Goal: Task Accomplishment & Management: Manage account settings

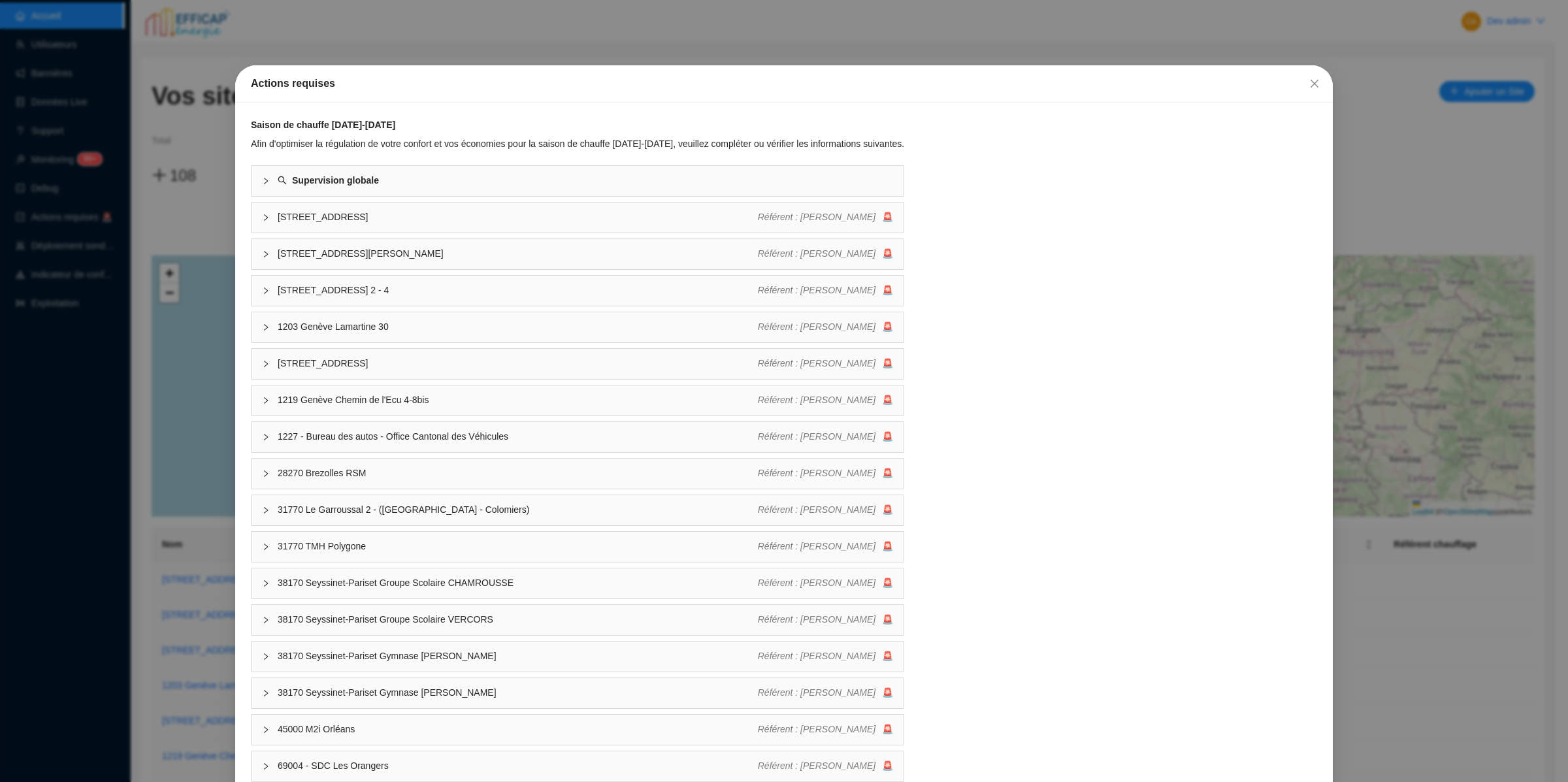
click at [175, 226] on div "Actions requises Saison de chauffe 2025-2026 Afin d'optimiser la régulation de …" at bounding box center [784, 391] width 1568 height 782
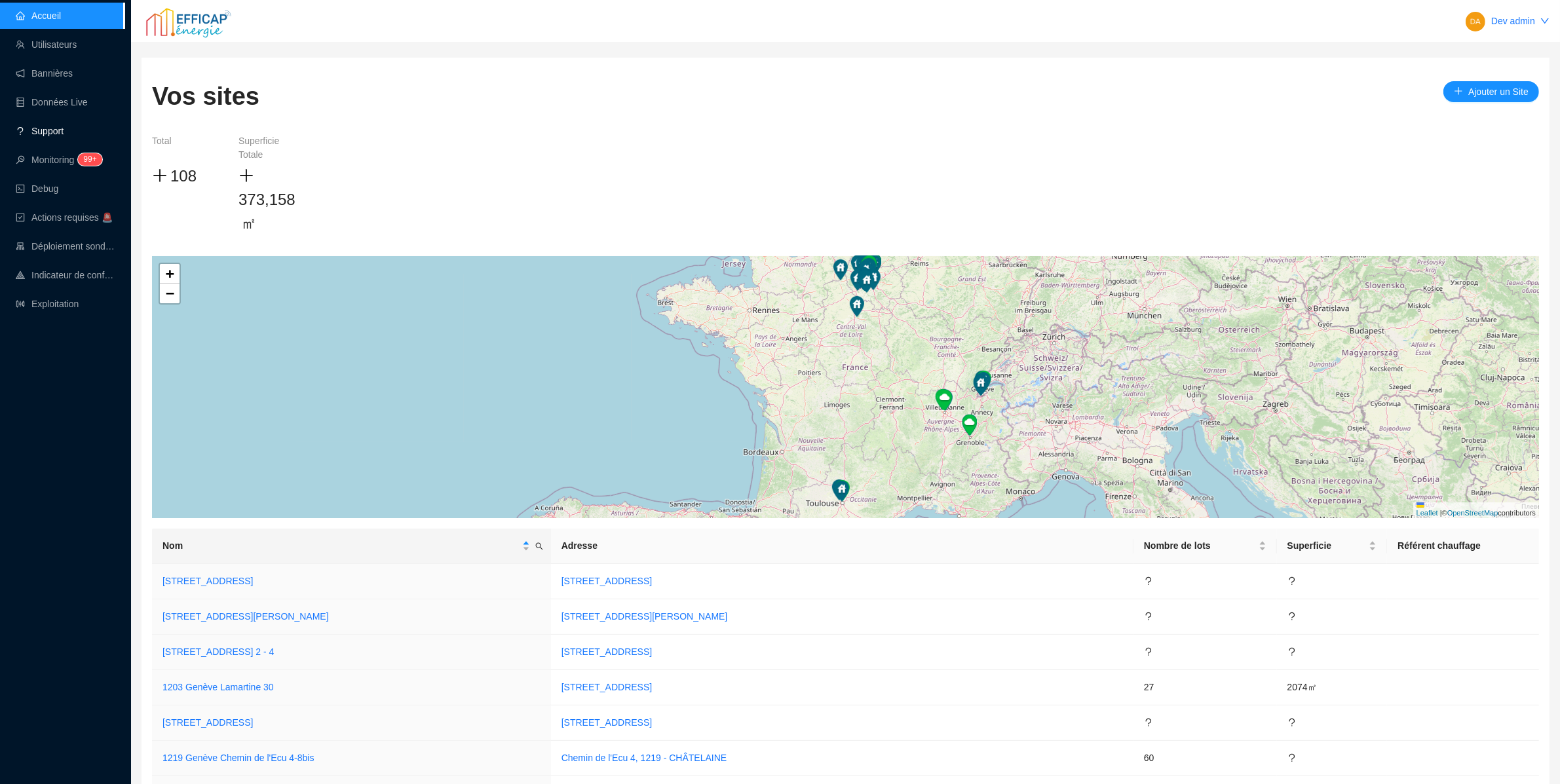
click at [63, 136] on link "Support" at bounding box center [40, 131] width 48 height 10
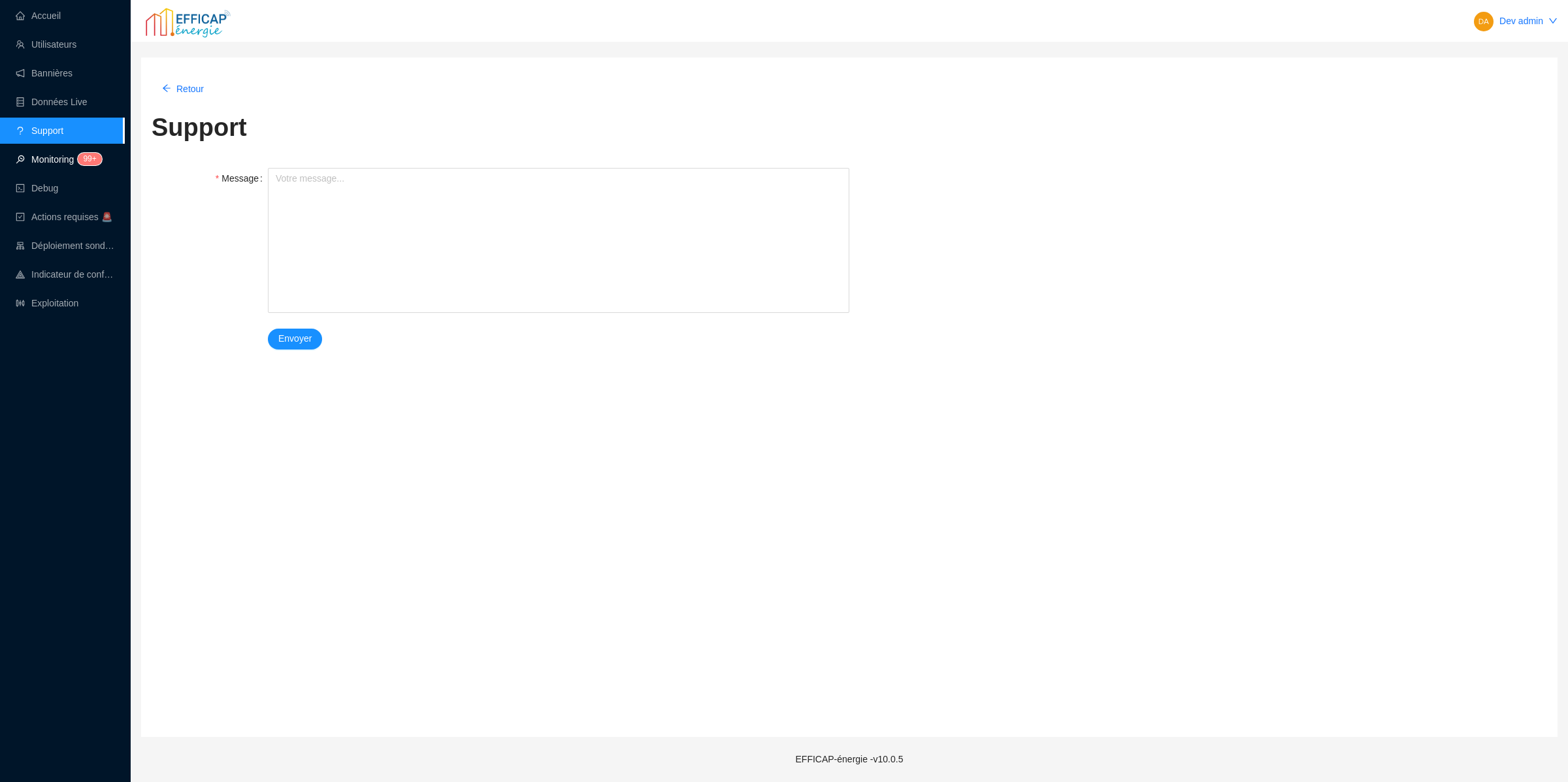
click at [94, 156] on sup "99+" at bounding box center [89, 159] width 24 height 12
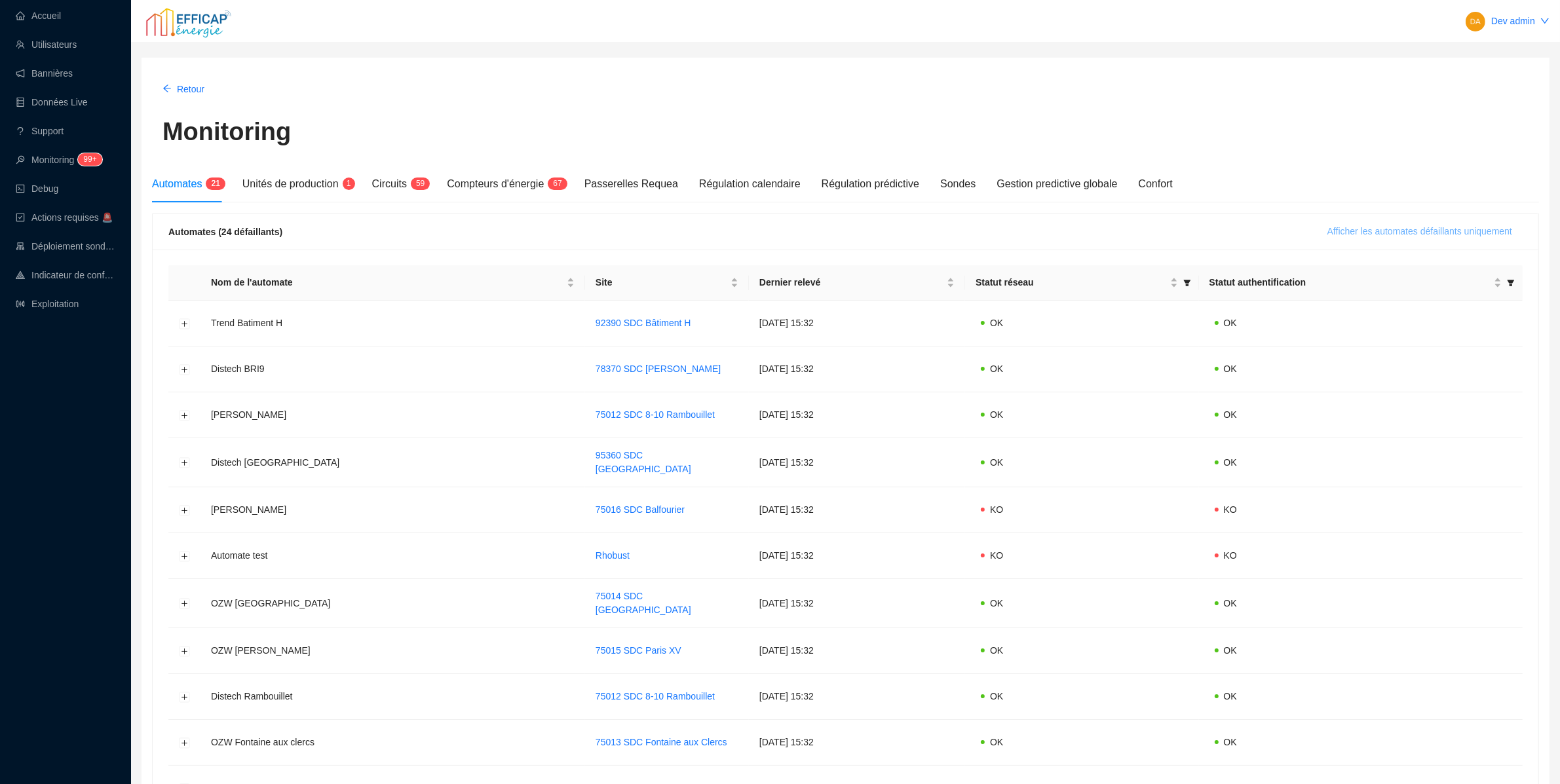
click at [1363, 231] on span "Afficher les automates défaillants uniquement" at bounding box center [1420, 231] width 185 height 14
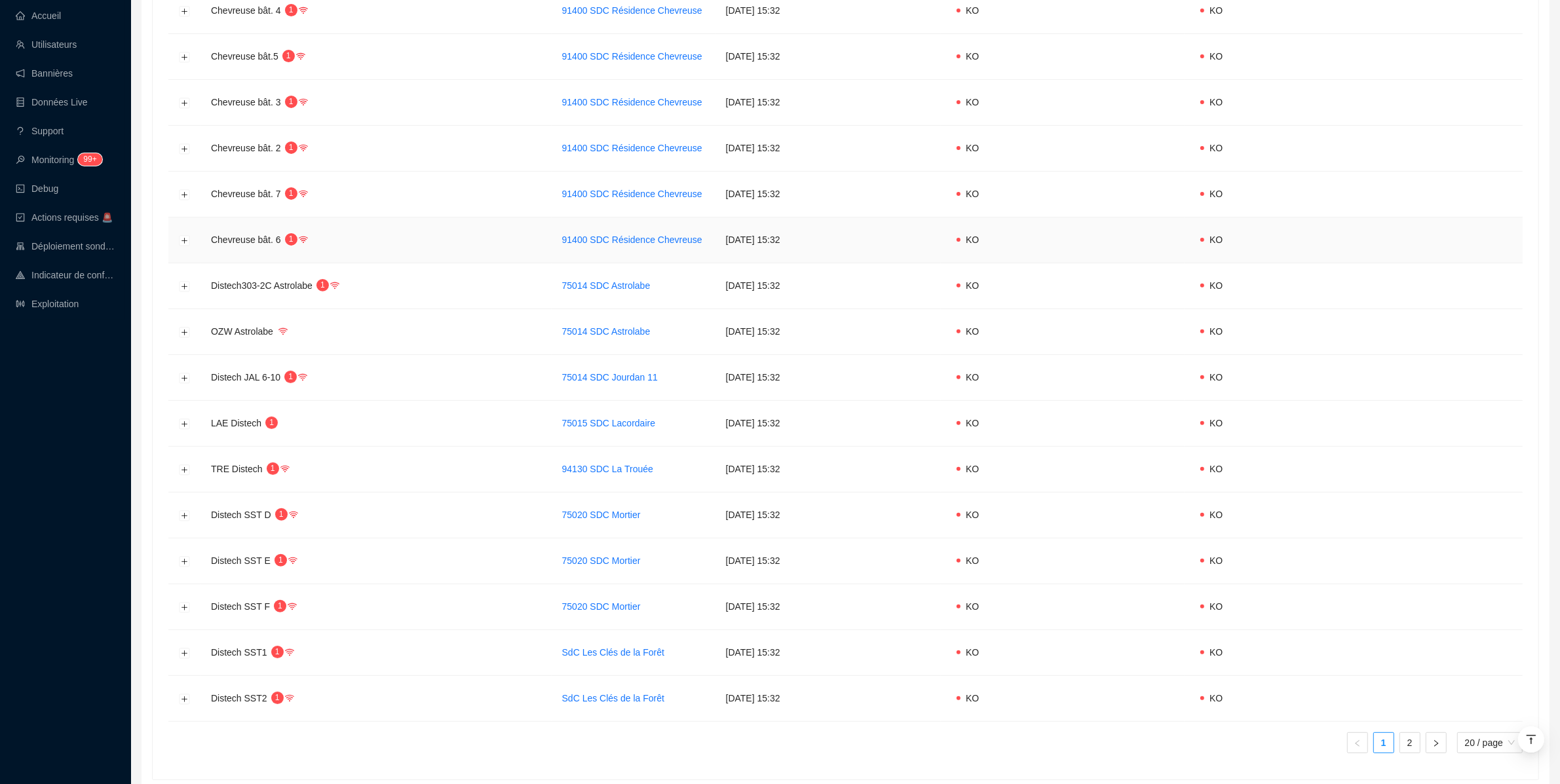
scroll to position [550, 0]
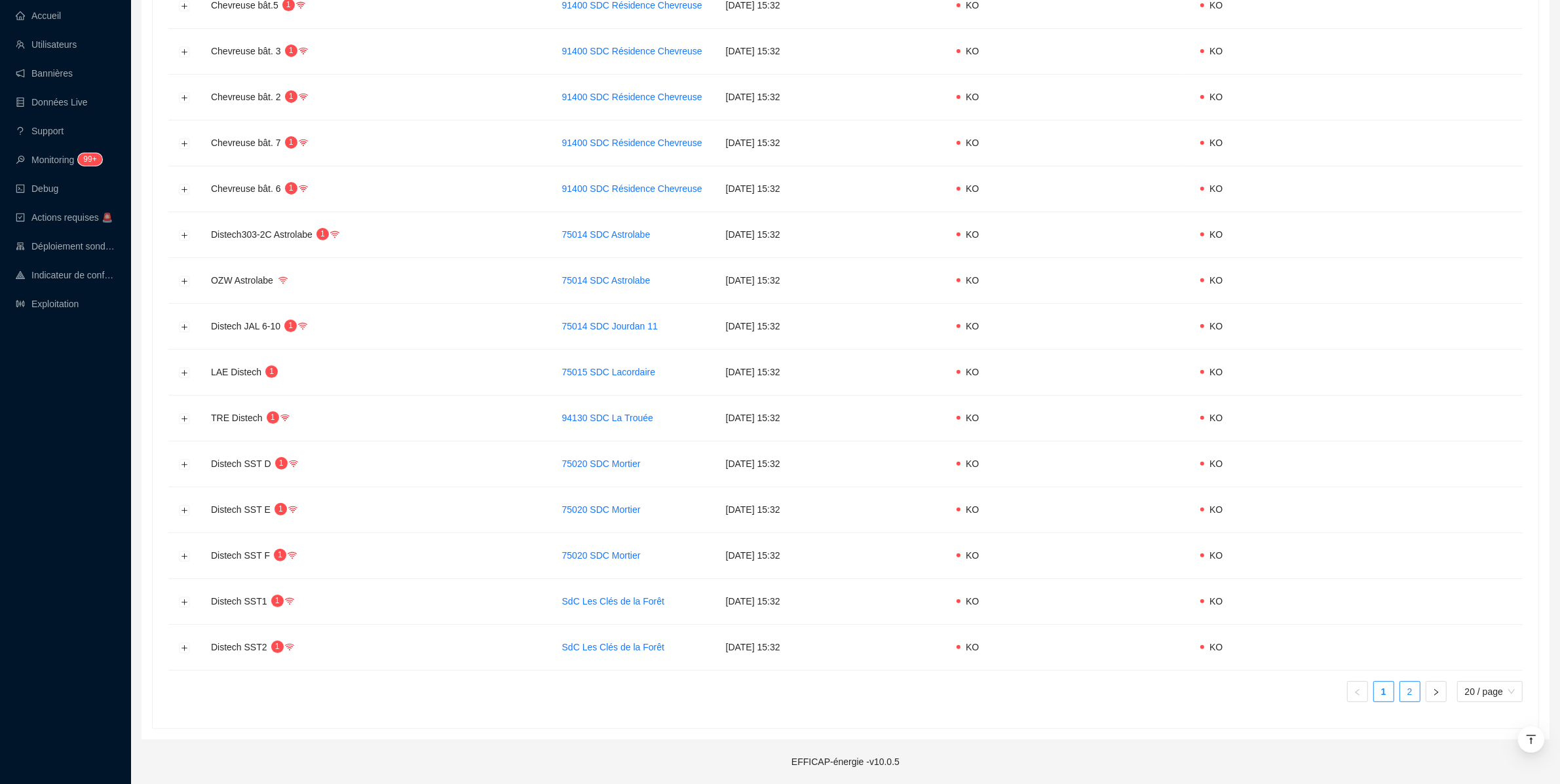
click at [1409, 688] on link "2" at bounding box center [1410, 692] width 19 height 19
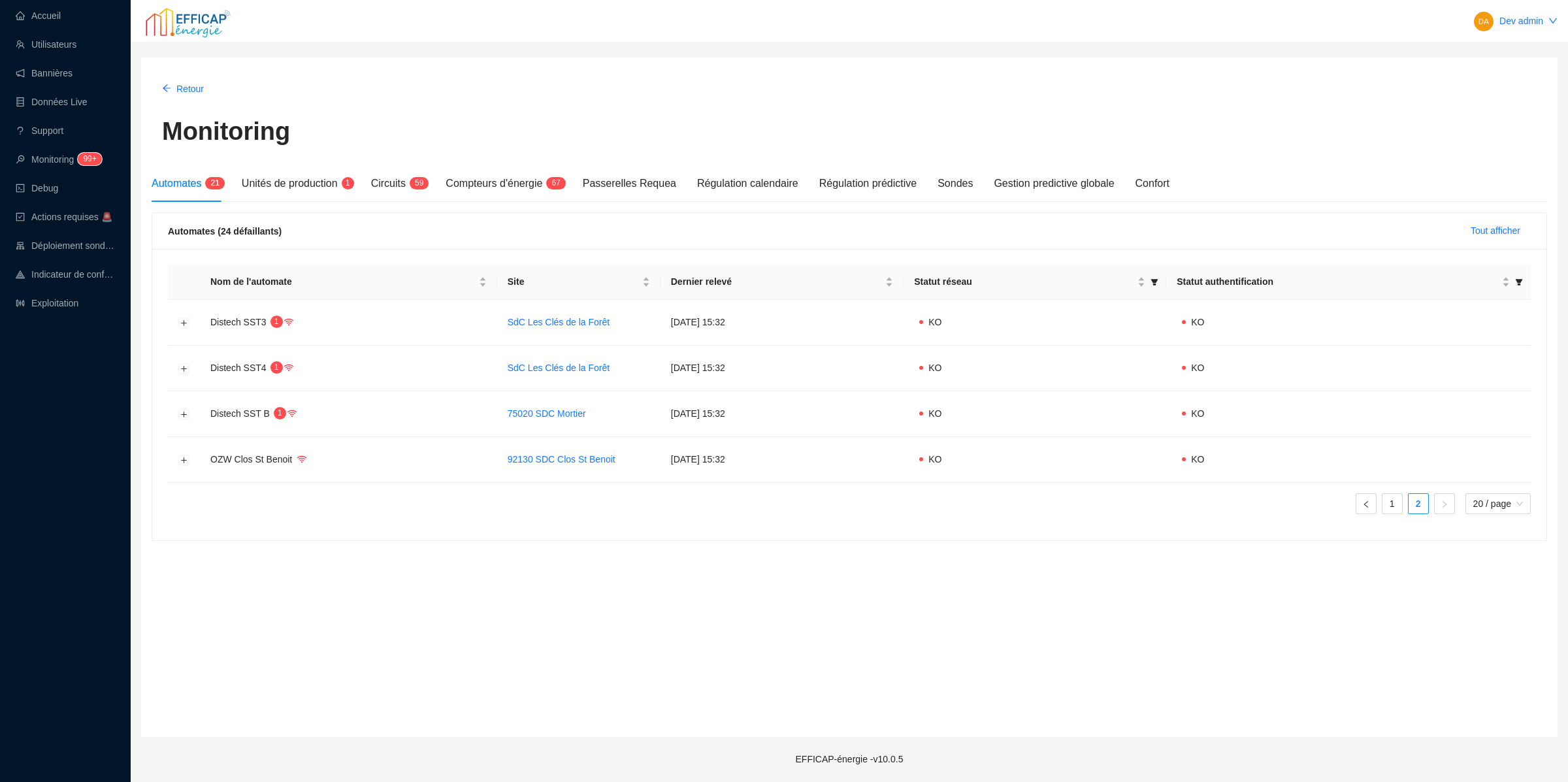
click at [1376, 504] on ul "1 2 20 / page" at bounding box center [849, 503] width 1363 height 21
click at [1384, 510] on link "1" at bounding box center [1392, 503] width 19 height 19
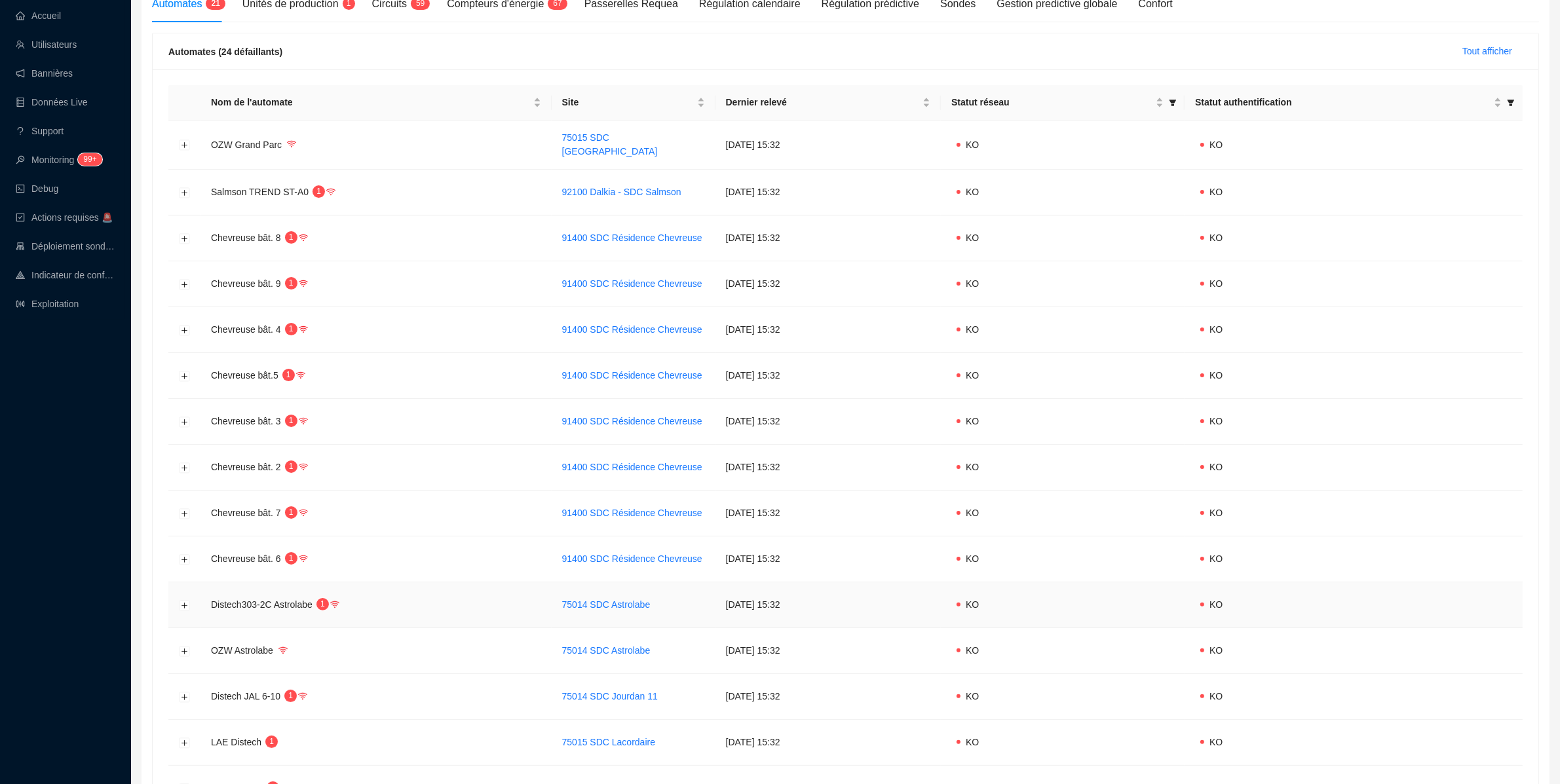
scroll to position [187, 0]
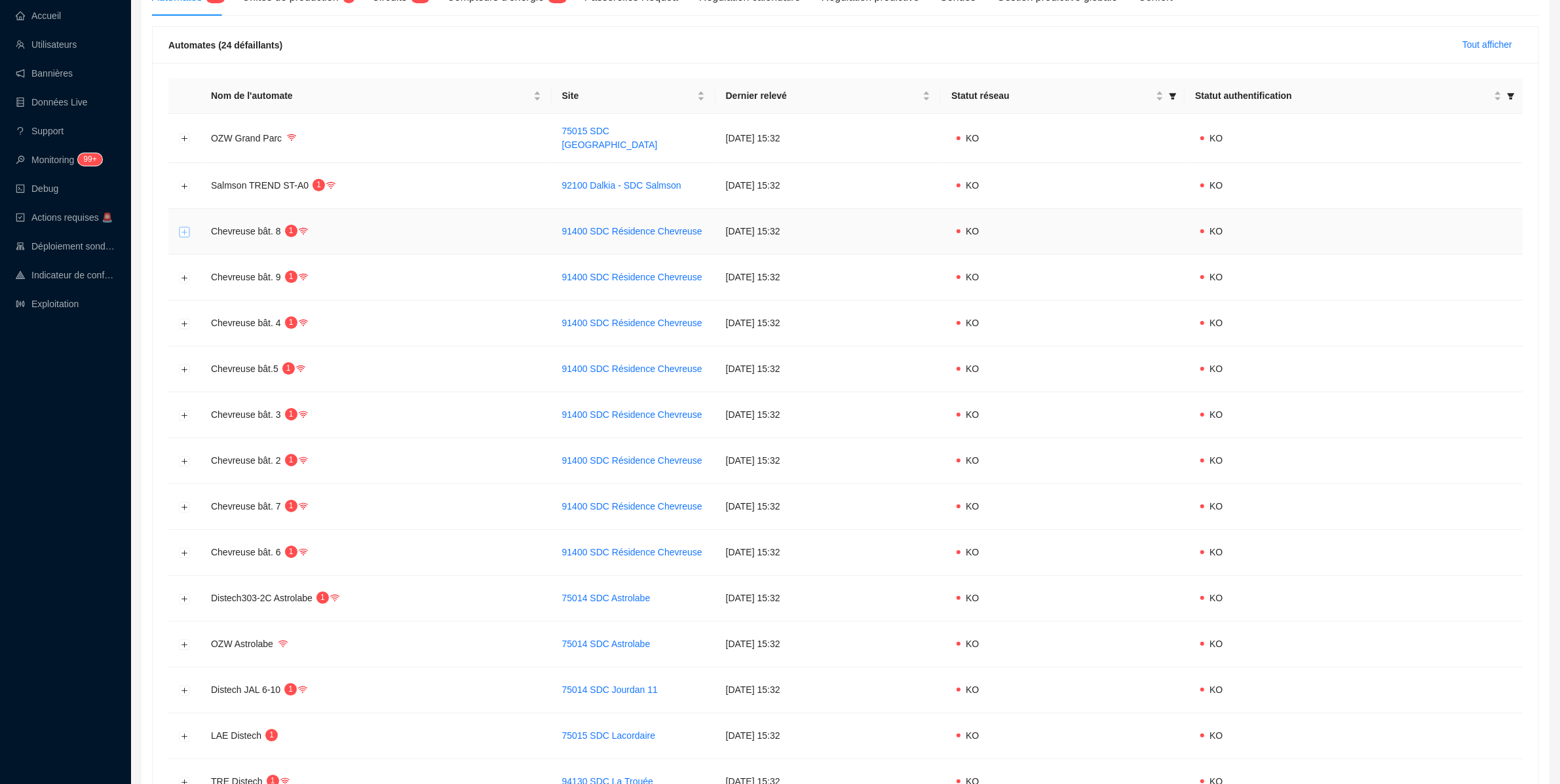
click at [186, 229] on button "Développer la ligne" at bounding box center [184, 231] width 10 height 10
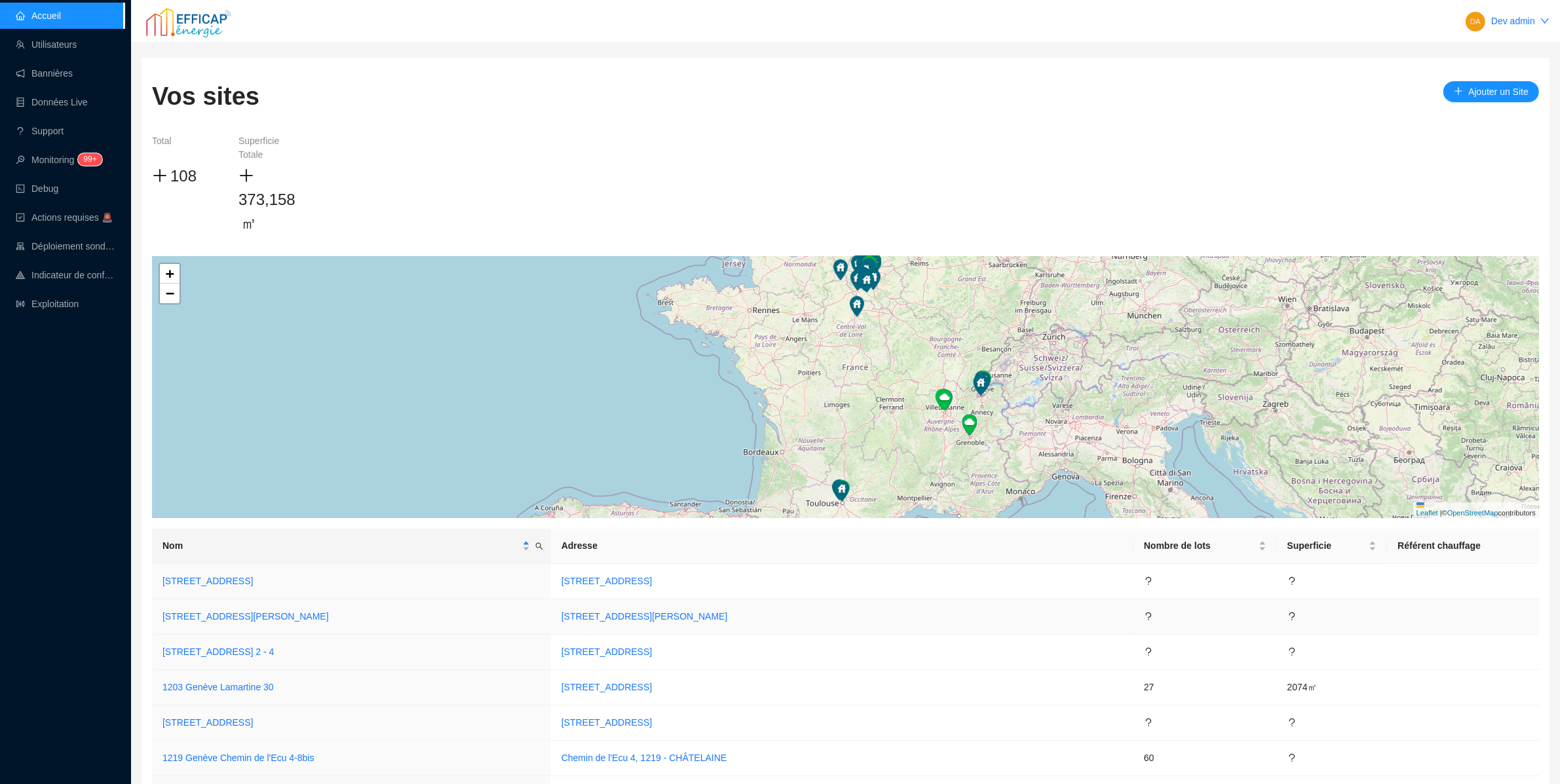
scroll to position [3030, 0]
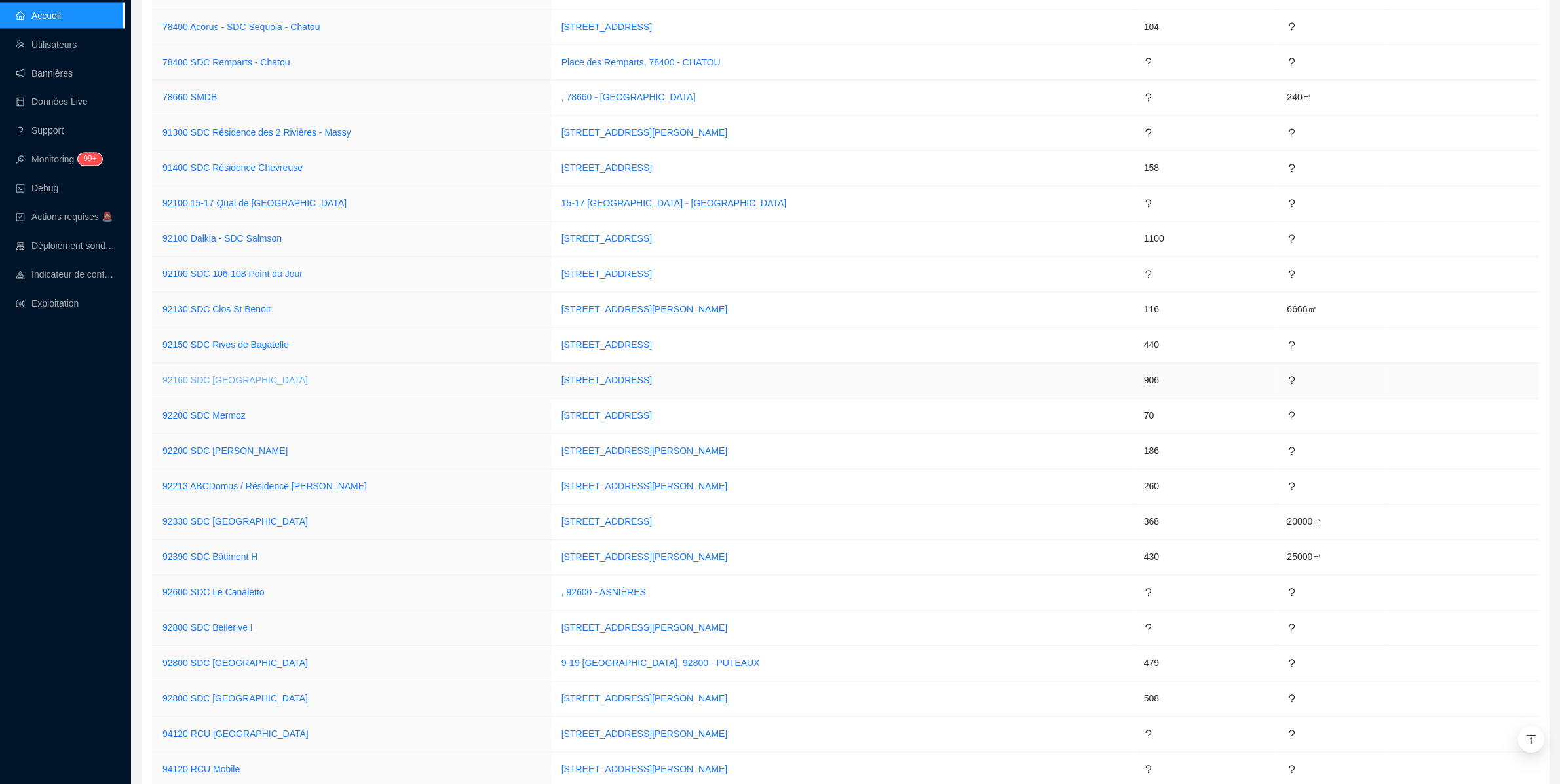
click at [212, 386] on link "92160 SDC [GEOGRAPHIC_DATA]" at bounding box center [235, 380] width 145 height 10
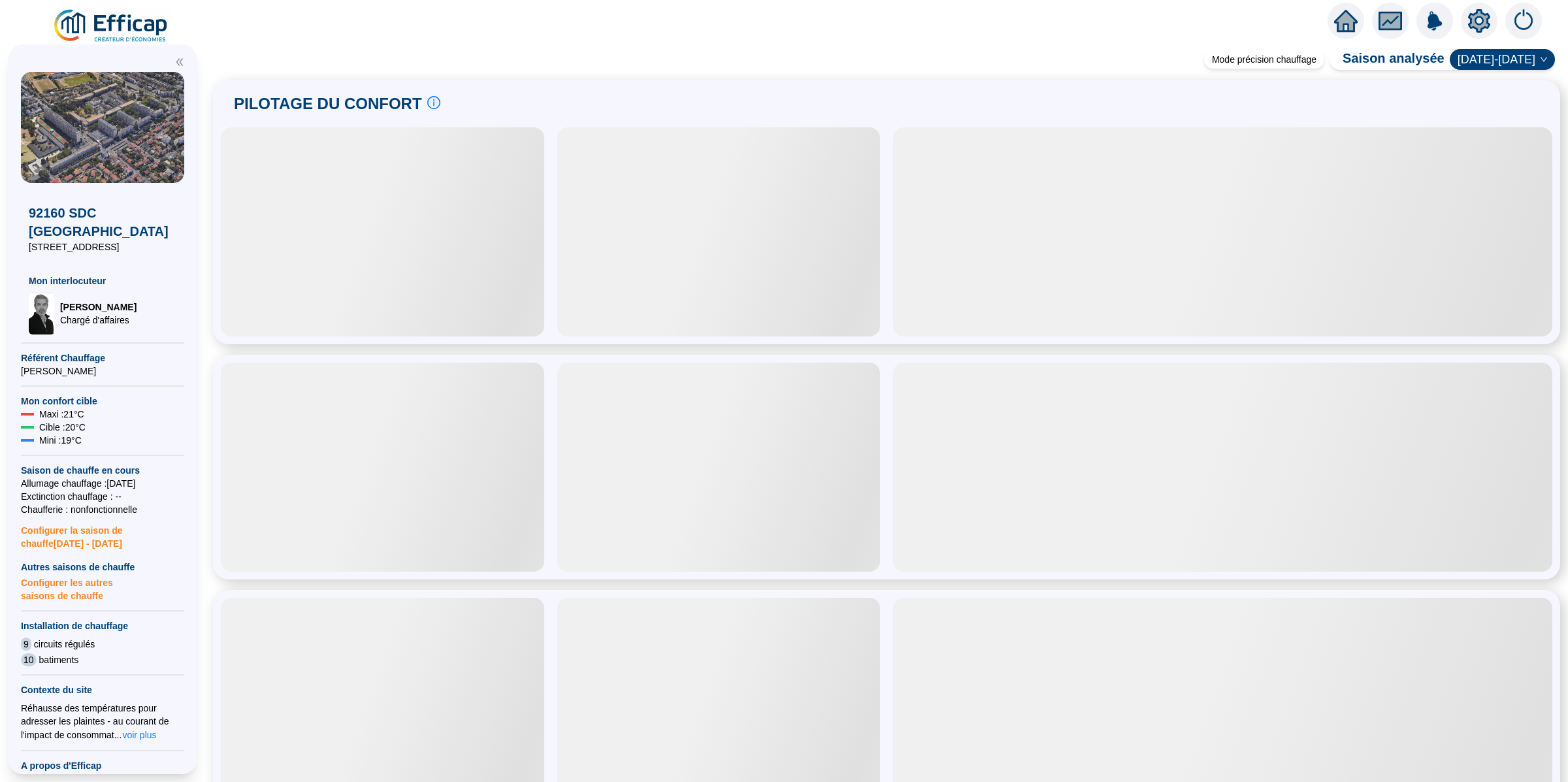
click at [1474, 20] on icon "setting" at bounding box center [1479, 20] width 22 height 21
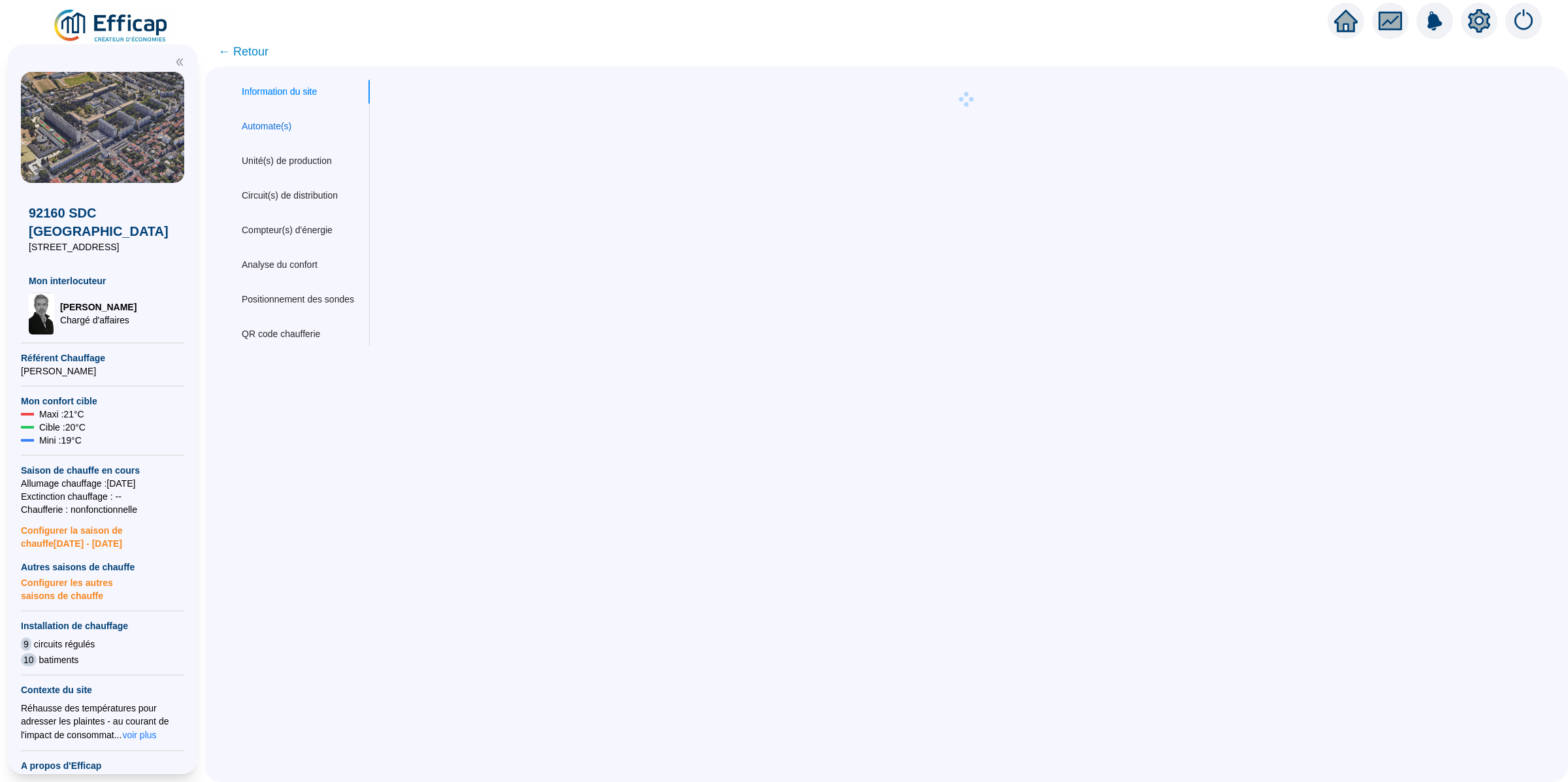
click at [290, 130] on div "Automate(s)" at bounding box center [267, 126] width 50 height 14
click at [1000, 139] on div at bounding box center [957, 213] width 1178 height 266
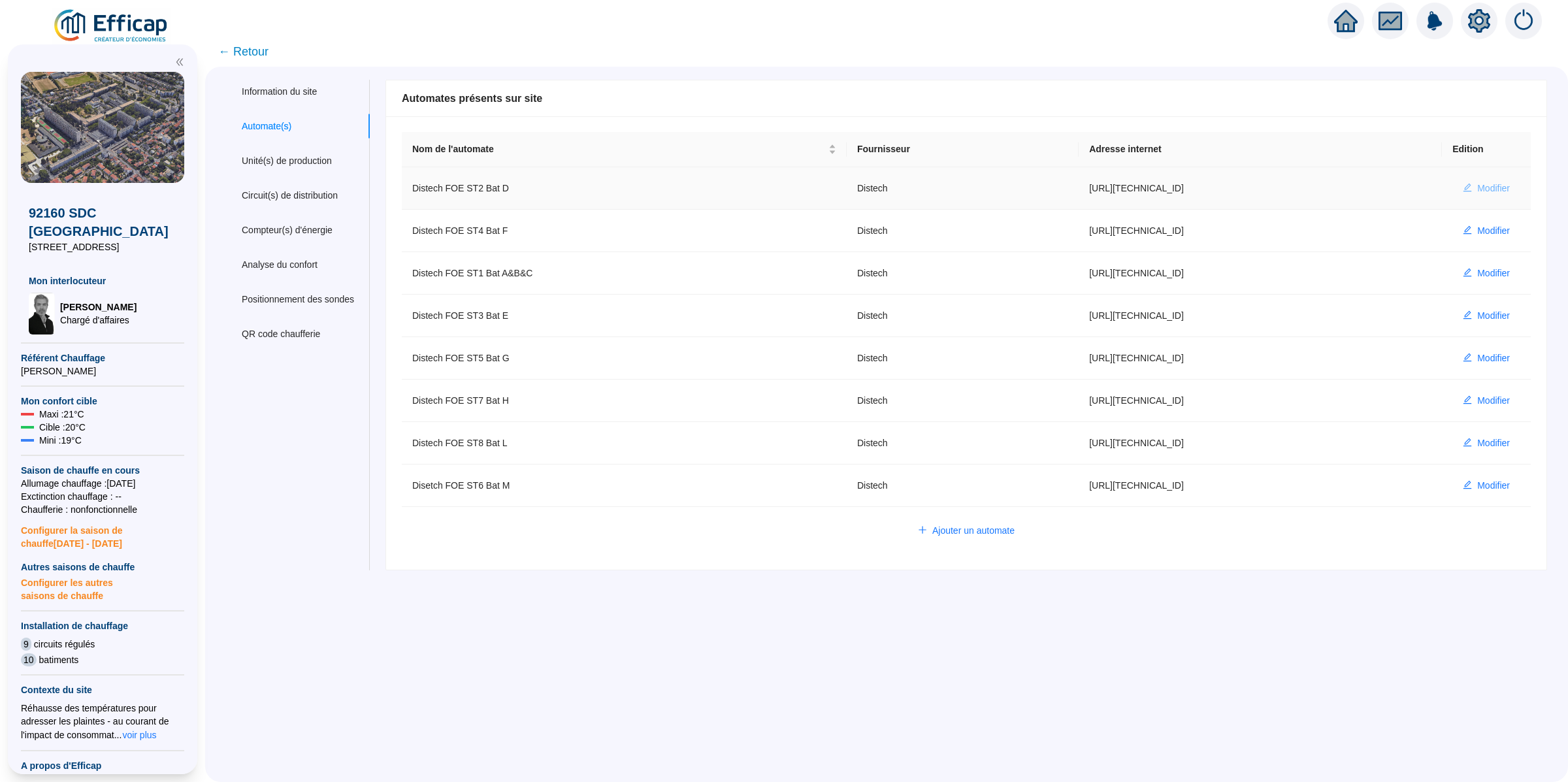
click at [1477, 186] on span "Modifier" at bounding box center [1493, 189] width 33 height 14
type input "Distech FOE ST2 Bat D"
type input "[URL][TECHNICAL_ID]"
type input "admin"
type input "AV1001"
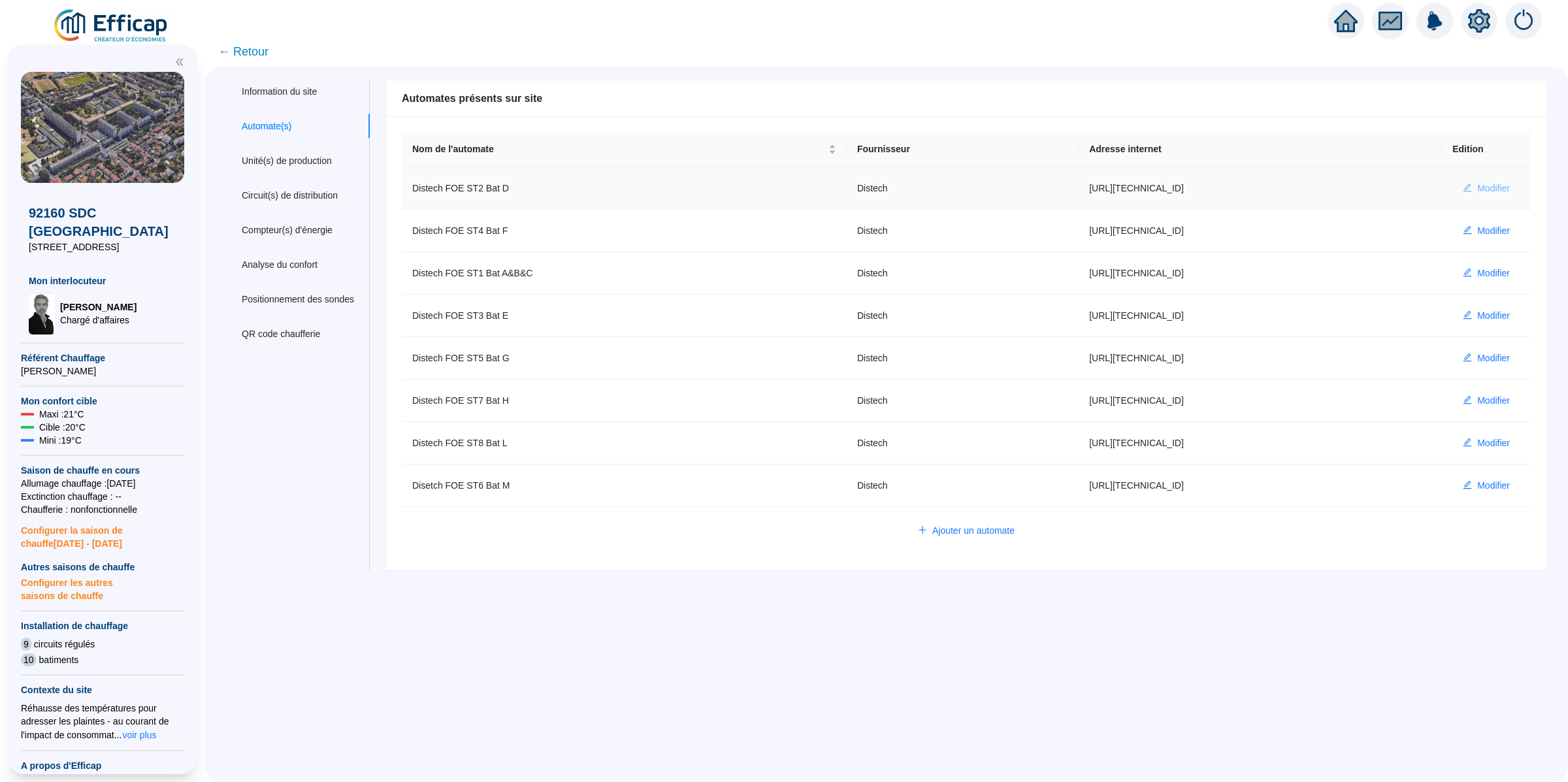
type input "AV1002"
type input "AV1000"
type input "BV1000"
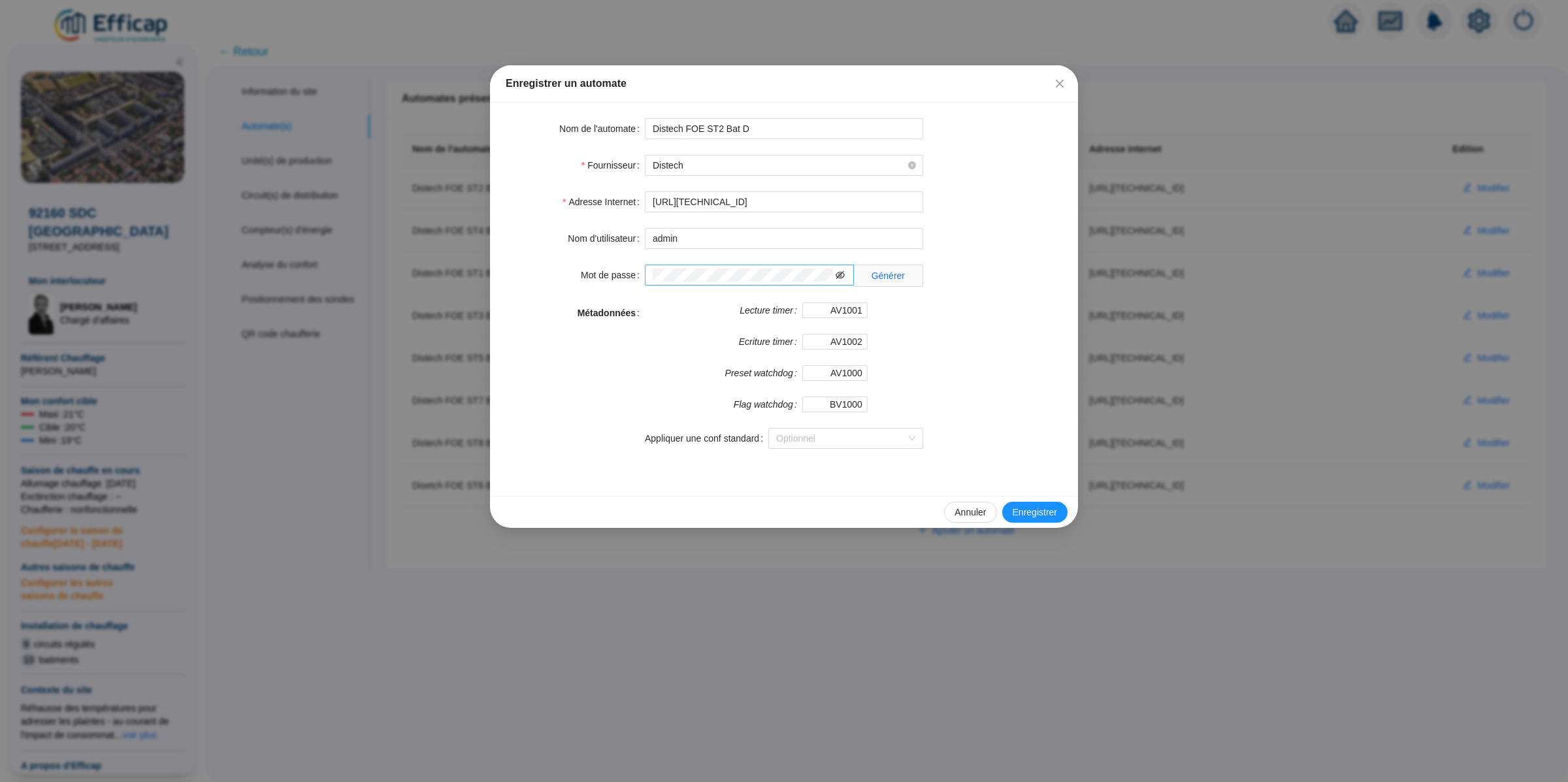
click at [842, 275] on icon "eye-invisible" at bounding box center [839, 275] width 9 height 9
click at [1167, 275] on div "Enregistrer un automate Nom de l'automate Distech FOE ST2 Bat D Fournisseur Dis…" at bounding box center [784, 391] width 1568 height 782
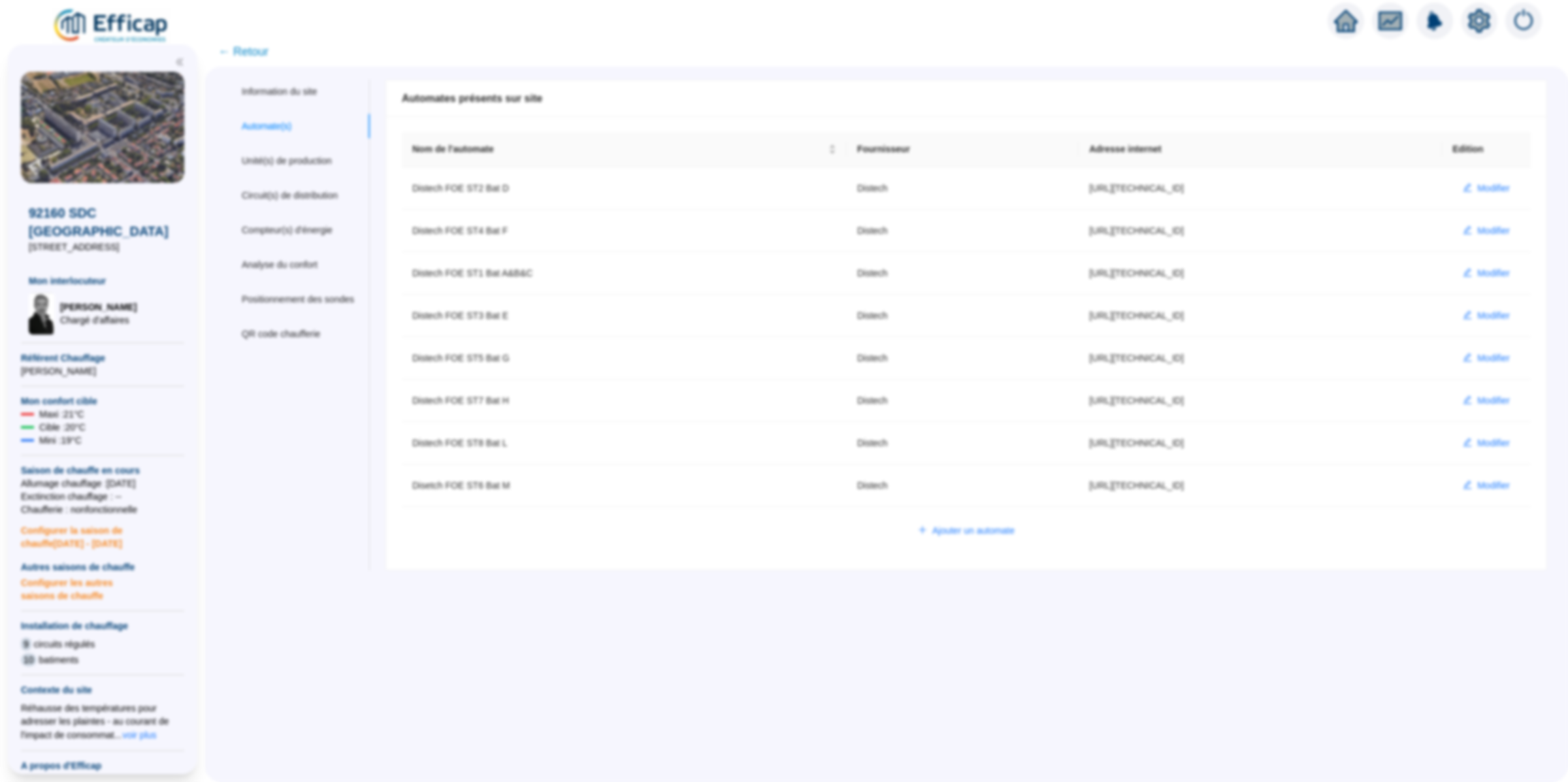
type input "admin-efficap"
click at [1477, 403] on span "Modifier" at bounding box center [1493, 401] width 33 height 14
type input "Distech FOE ST7 Bat H"
type input "[URL][TECHNICAL_ID]"
type input "AV1001"
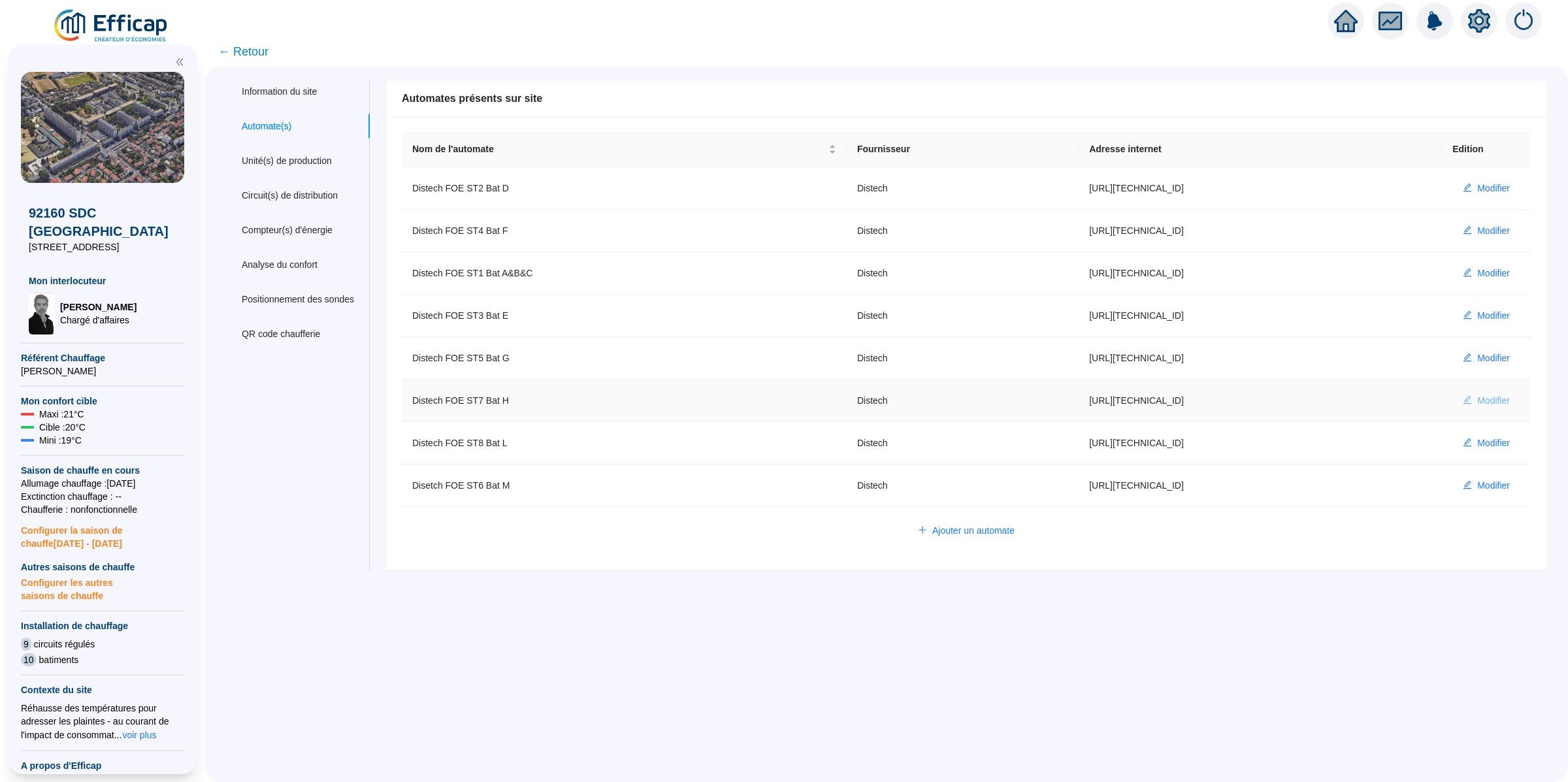
type input "AV1002"
type input "AV1000"
type input "BV1000"
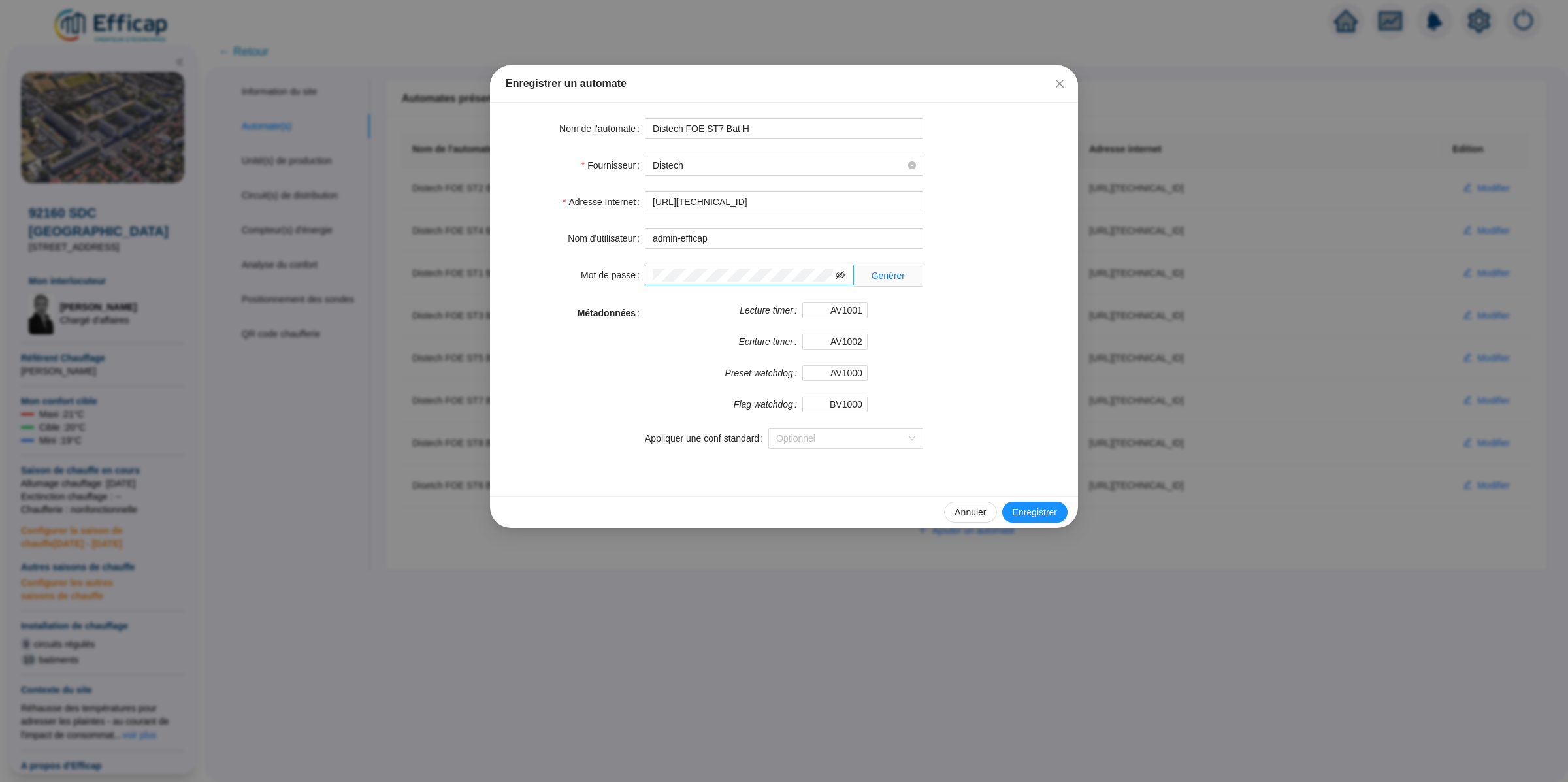
click at [842, 275] on icon "eye-invisible" at bounding box center [839, 275] width 9 height 9
click at [775, 265] on span at bounding box center [749, 275] width 209 height 21
click at [625, 435] on div "Métadonnées" at bounding box center [575, 383] width 139 height 162
